Goal: Transaction & Acquisition: Download file/media

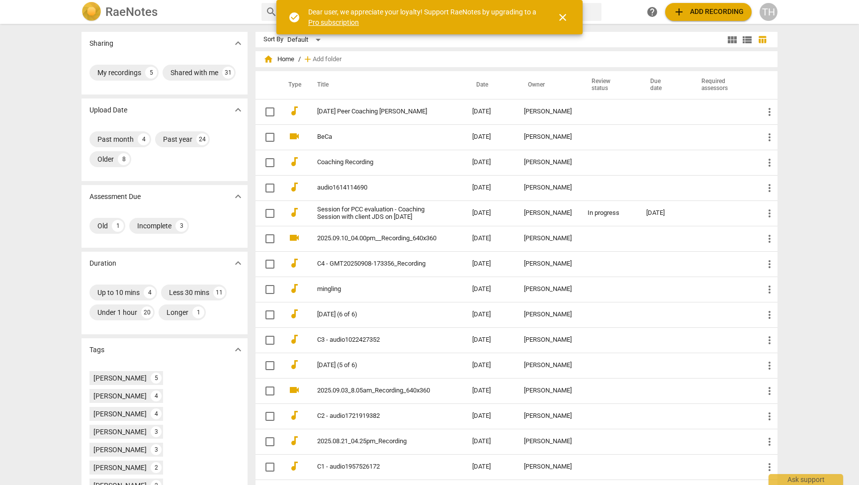
click at [564, 19] on span "close" at bounding box center [563, 17] width 12 height 12
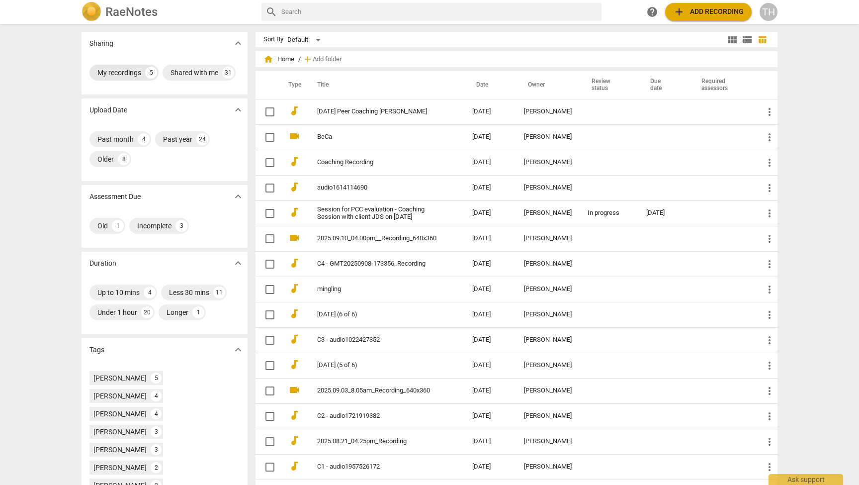
click at [129, 74] on div "My recordings" at bounding box center [119, 73] width 44 height 10
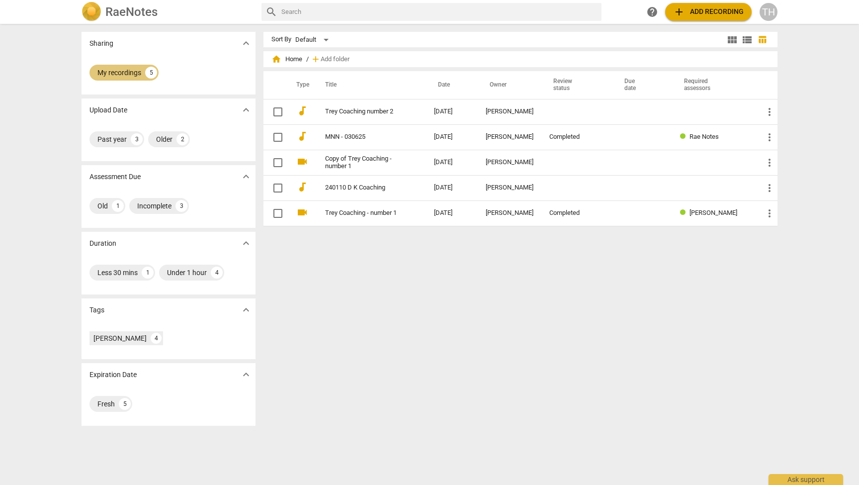
click at [125, 71] on div "My recordings" at bounding box center [119, 73] width 44 height 10
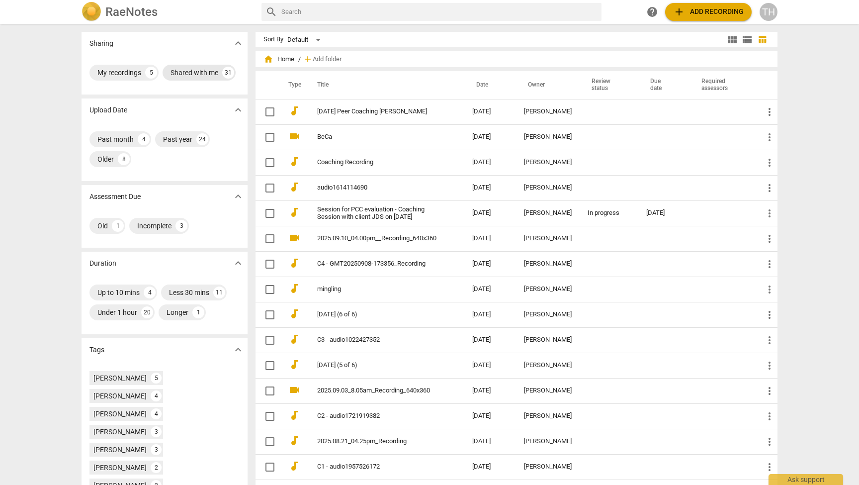
click at [196, 72] on div "Shared with me" at bounding box center [195, 73] width 48 height 10
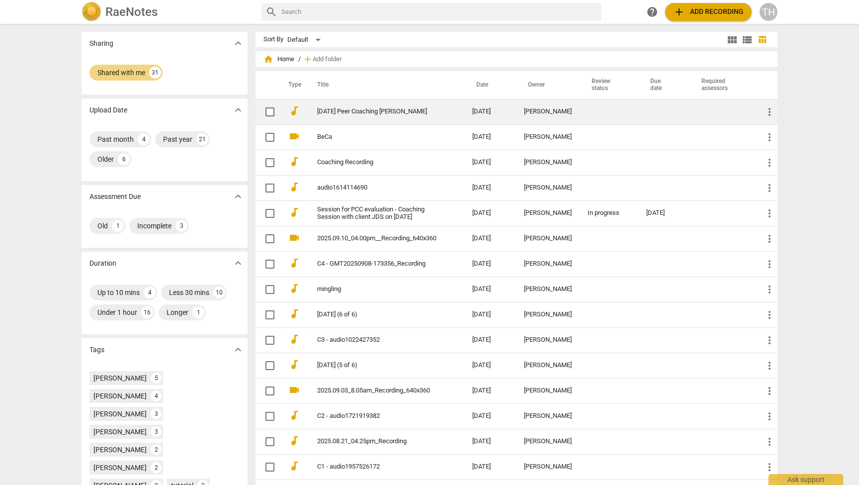
click at [431, 109] on link "[DATE] Peer Coaching [PERSON_NAME]" at bounding box center [376, 111] width 119 height 7
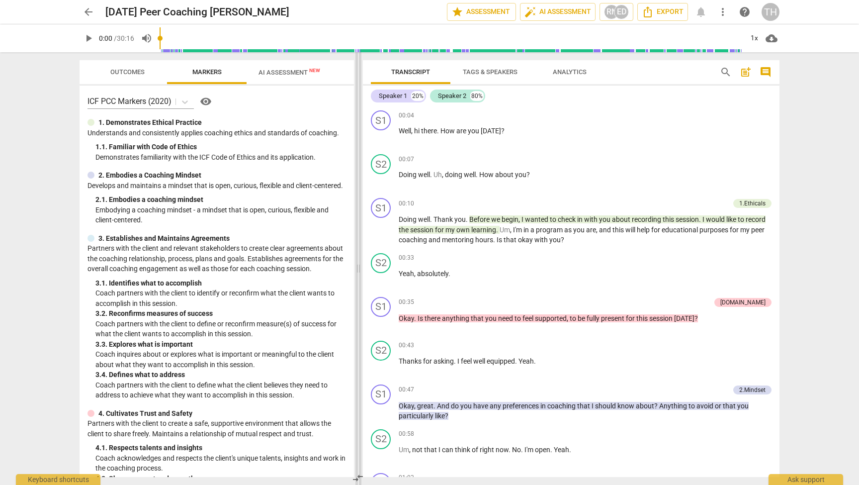
drag, startPoint x: 428, startPoint y: 178, endPoint x: 356, endPoint y: 182, distance: 71.7
click at [356, 182] on span at bounding box center [359, 268] width 6 height 433
click at [92, 8] on span "arrow_back" at bounding box center [89, 12] width 12 height 12
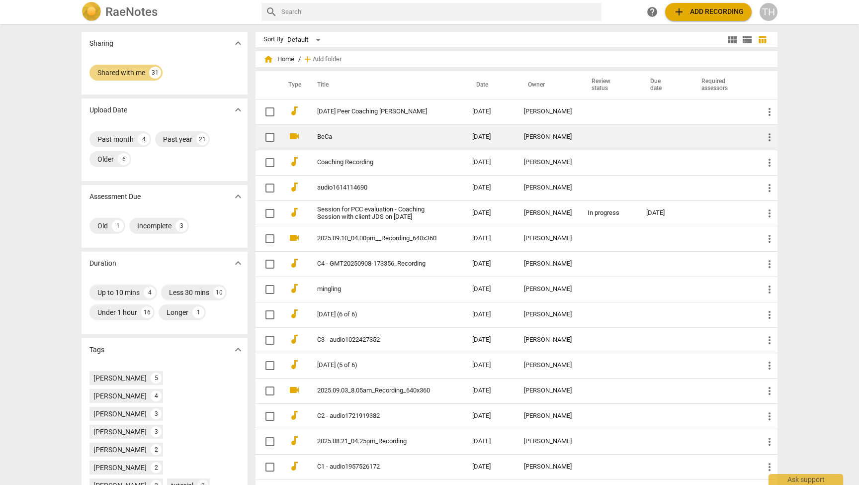
click at [628, 136] on td at bounding box center [609, 136] width 59 height 25
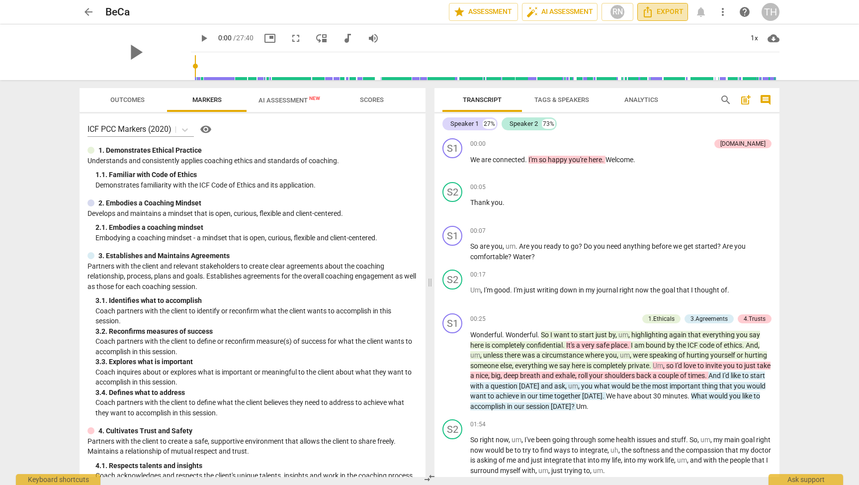
click at [665, 11] on span "Export" at bounding box center [663, 12] width 42 height 12
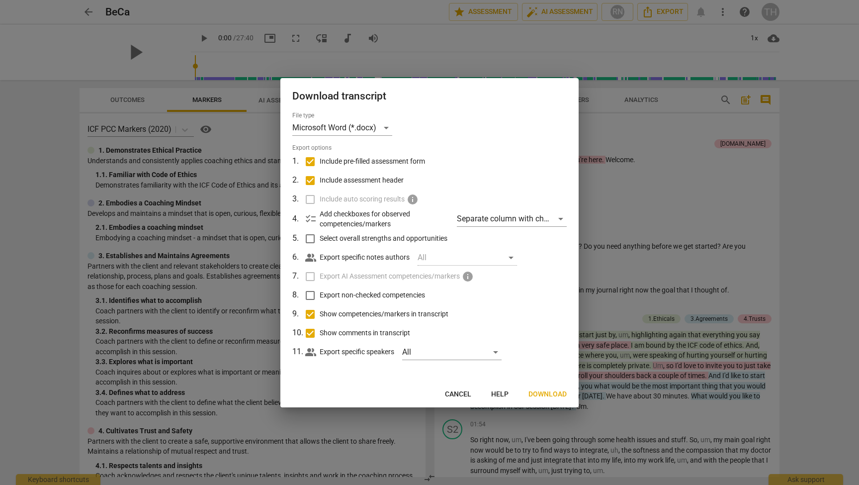
click at [553, 396] on span "Download" at bounding box center [548, 394] width 38 height 10
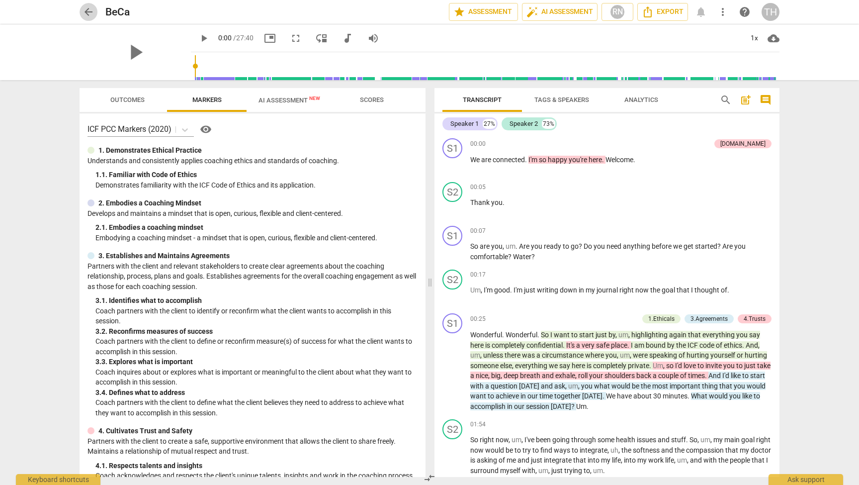
click at [86, 13] on span "arrow_back" at bounding box center [89, 12] width 12 height 12
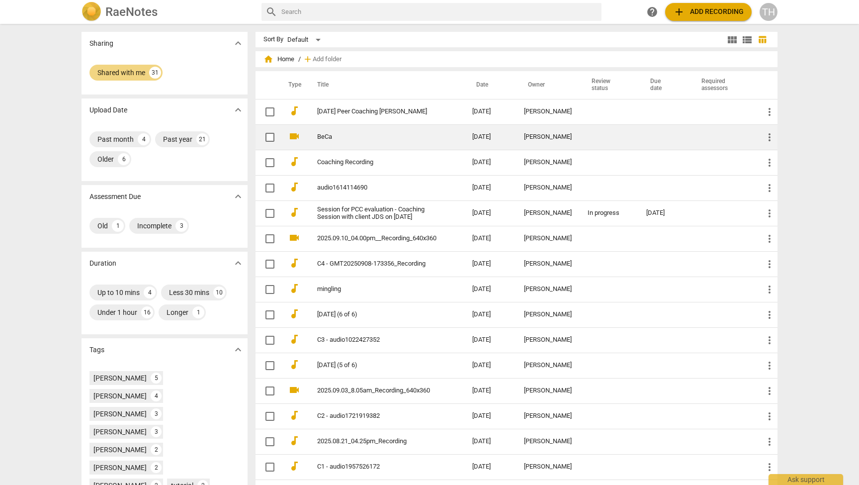
click at [365, 136] on link "BeCa" at bounding box center [376, 136] width 119 height 7
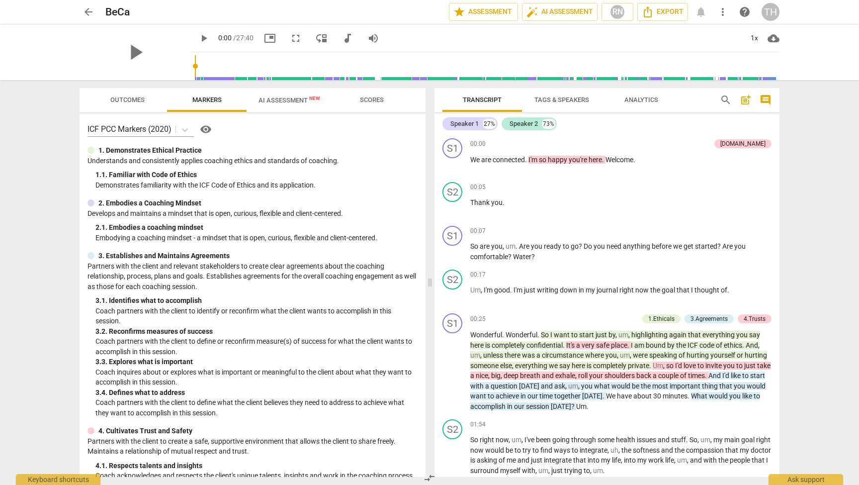
click at [92, 46] on div "play_arrow" at bounding box center [135, 52] width 111 height 56
click at [198, 34] on span "play_arrow" at bounding box center [204, 38] width 12 height 12
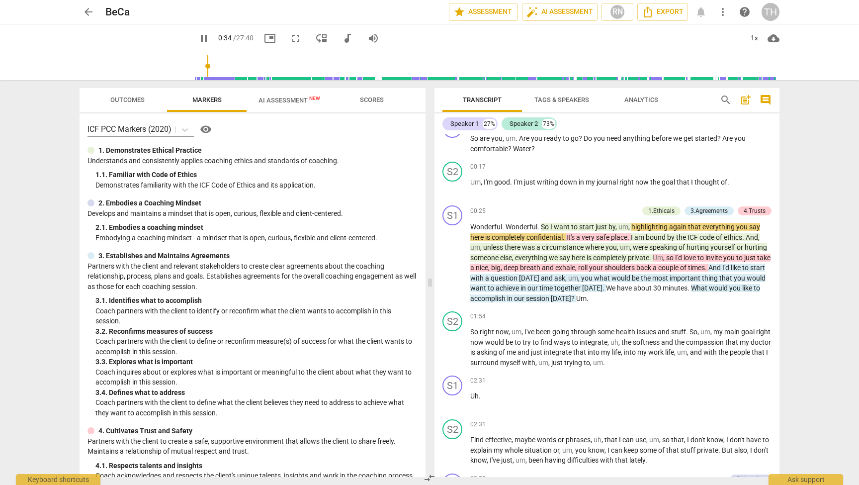
click at [229, 68] on input "range" at bounding box center [487, 66] width 585 height 32
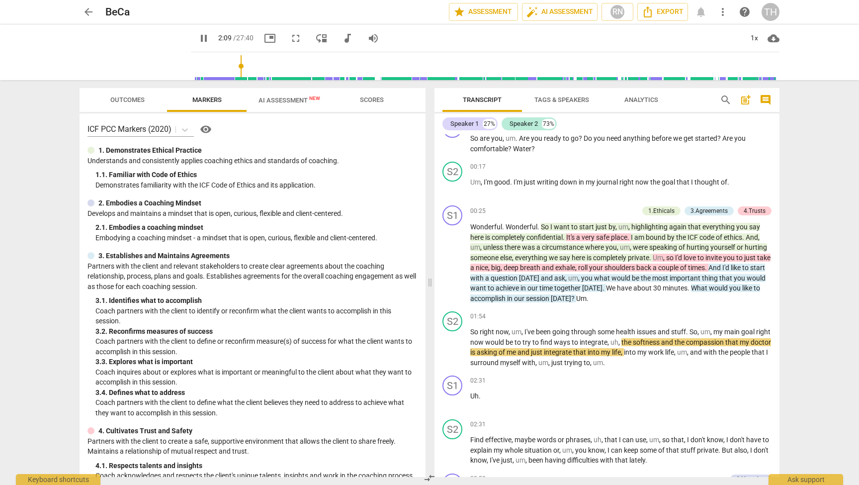
click at [246, 67] on input "range" at bounding box center [487, 66] width 585 height 32
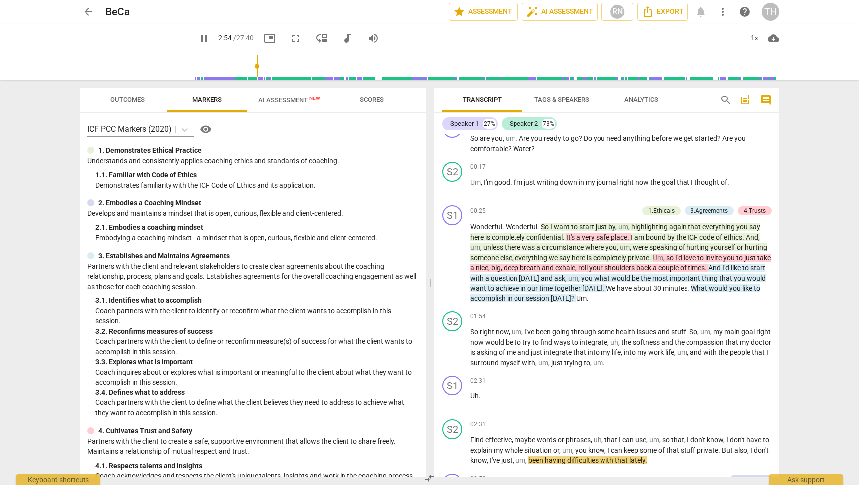
click at [198, 38] on span "pause" at bounding box center [204, 38] width 12 height 12
click at [198, 37] on span "play_arrow" at bounding box center [204, 38] width 12 height 12
click at [453, 261] on span "pause" at bounding box center [453, 263] width 12 height 12
click at [454, 263] on span "play_arrow" at bounding box center [453, 263] width 12 height 12
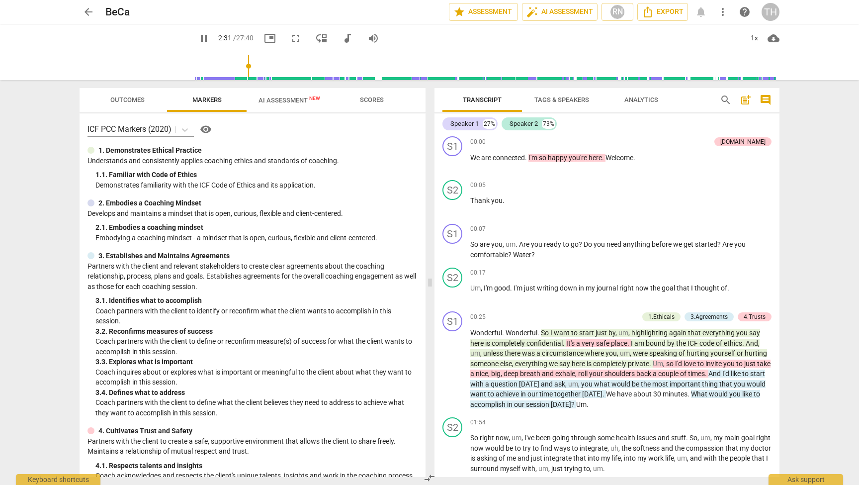
scroll to position [406, 0]
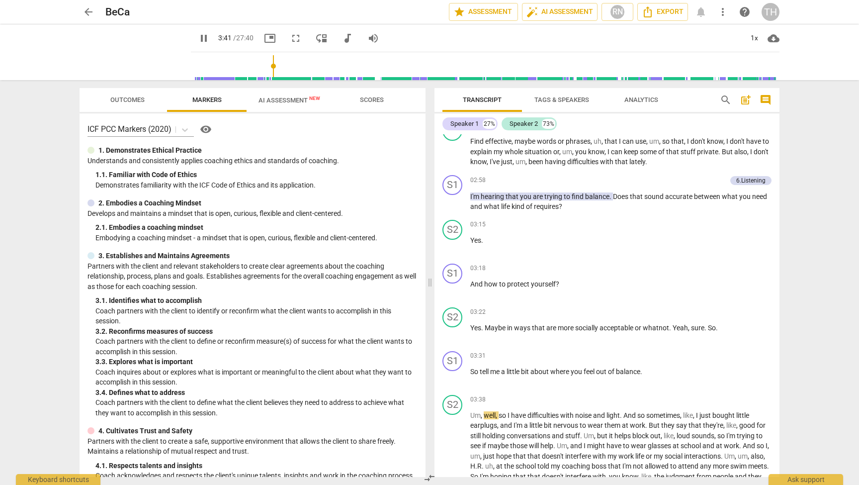
click at [198, 39] on span "pause" at bounding box center [204, 38] width 12 height 12
type input "222"
